Goal: Task Accomplishment & Management: Manage account settings

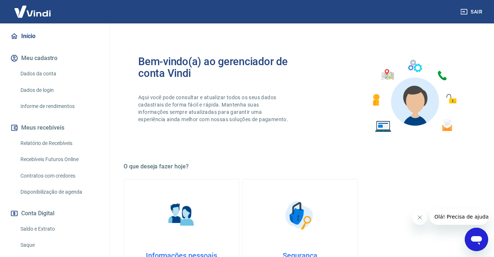
scroll to position [73, 0]
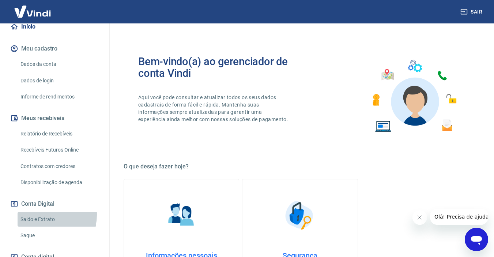
click at [40, 222] on link "Saldo e Extrato" at bounding box center [59, 219] width 83 height 15
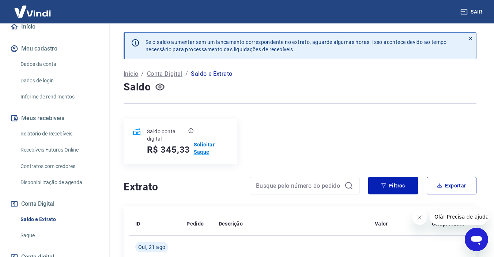
click at [200, 149] on p "Solicitar Saque" at bounding box center [211, 148] width 35 height 15
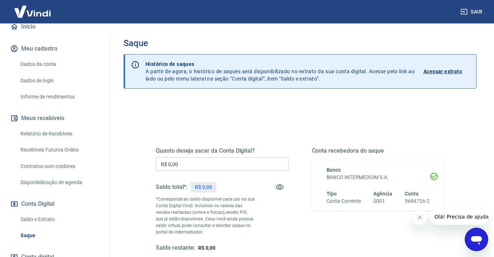
click at [209, 166] on input "R$ 0,00" at bounding box center [222, 164] width 133 height 14
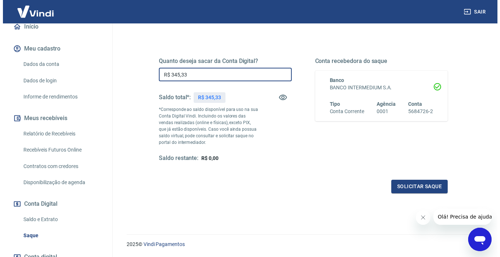
scroll to position [112, 0]
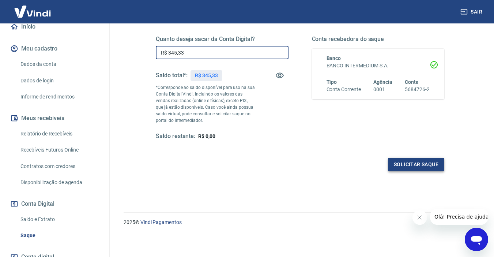
type input "R$ 345,33"
click at [431, 161] on button "Solicitar saque" at bounding box center [416, 165] width 56 height 14
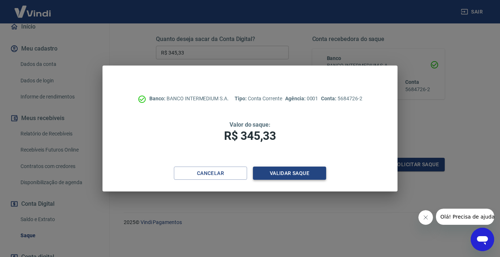
click at [305, 170] on button "Validar saque" at bounding box center [289, 173] width 73 height 14
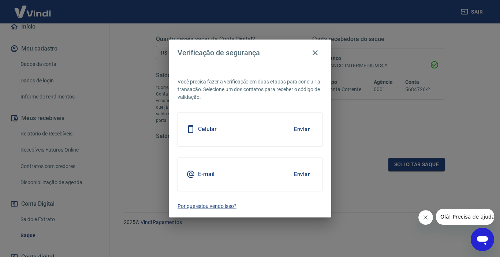
click at [299, 132] on button "Enviar" at bounding box center [302, 128] width 24 height 15
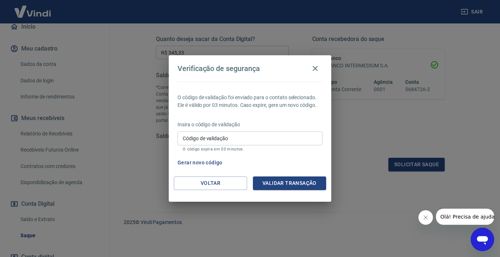
click at [303, 138] on input "Código de validação" at bounding box center [249, 138] width 145 height 14
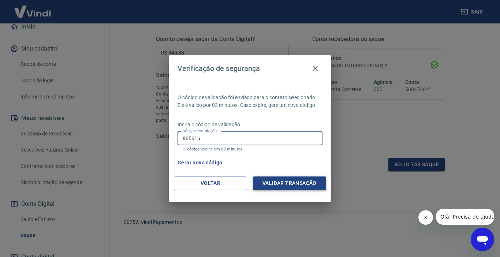
type input "865616"
click at [305, 181] on button "Validar transação" at bounding box center [289, 183] width 73 height 14
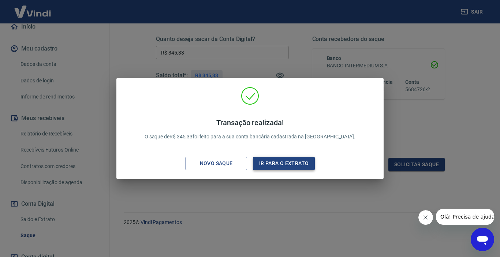
click at [287, 165] on button "Ir para o extrato" at bounding box center [284, 164] width 62 height 14
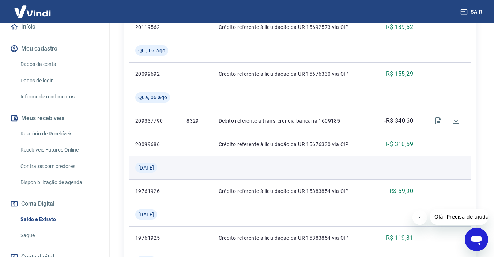
scroll to position [549, 0]
